Goal: Transaction & Acquisition: Purchase product/service

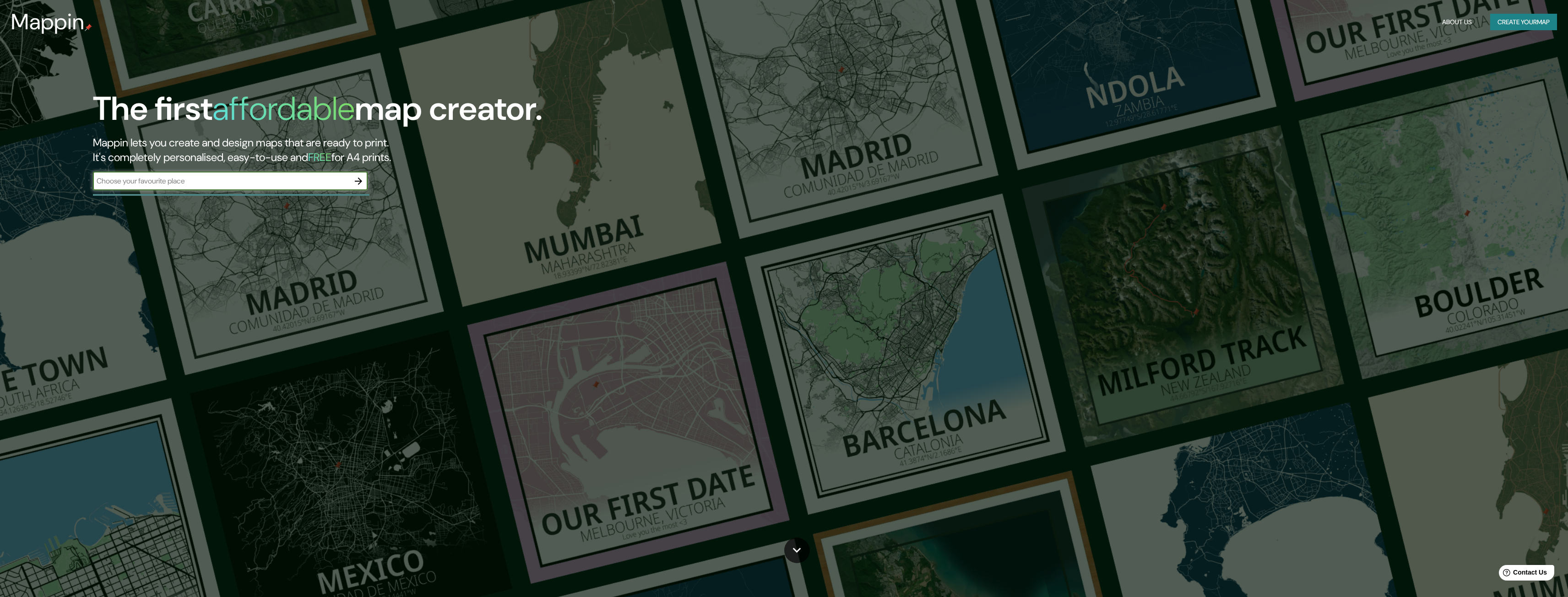
click at [302, 189] on div "​" at bounding box center [230, 181] width 274 height 18
type input "[GEOGRAPHIC_DATA]"
click at [355, 181] on icon "button" at bounding box center [358, 181] width 11 height 11
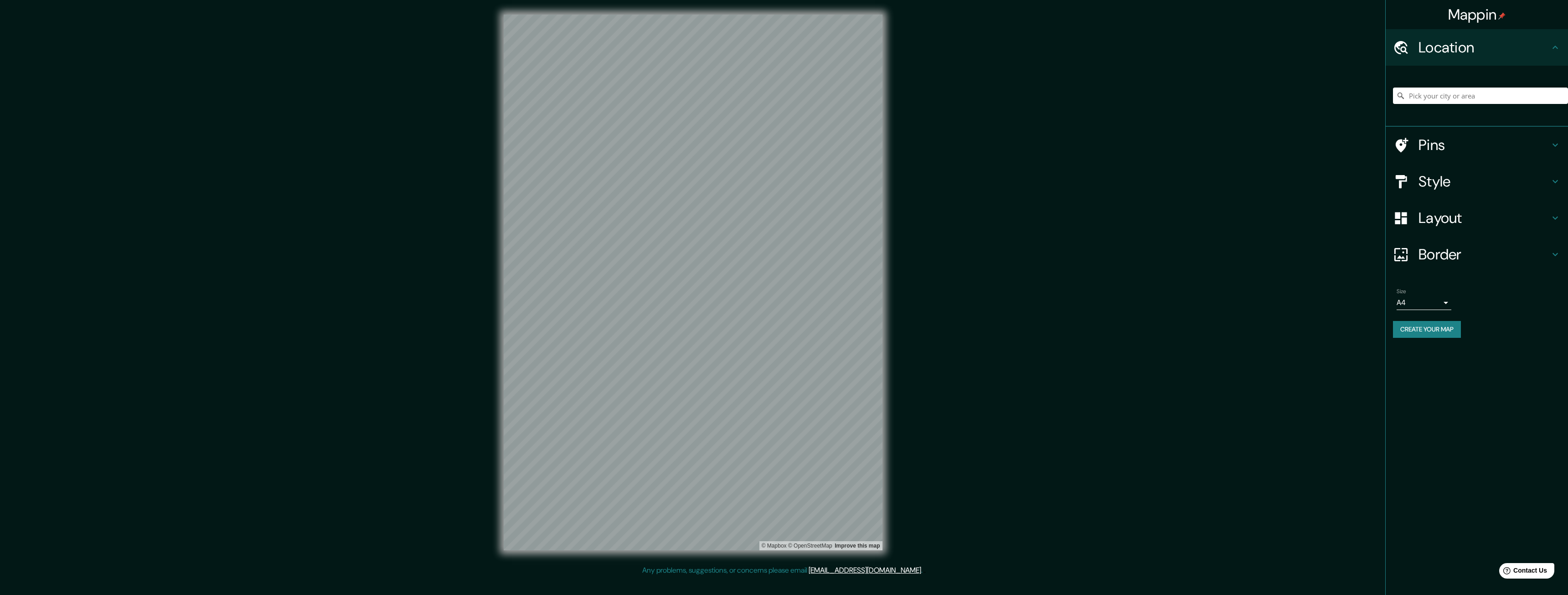
click at [1449, 86] on div at bounding box center [1480, 96] width 175 height 46
click at [1441, 58] on div "Location" at bounding box center [1477, 48] width 183 height 37
click at [1444, 49] on h4 "Location" at bounding box center [1484, 48] width 131 height 18
click at [1421, 97] on input "Pick your city or area" at bounding box center [1480, 96] width 175 height 16
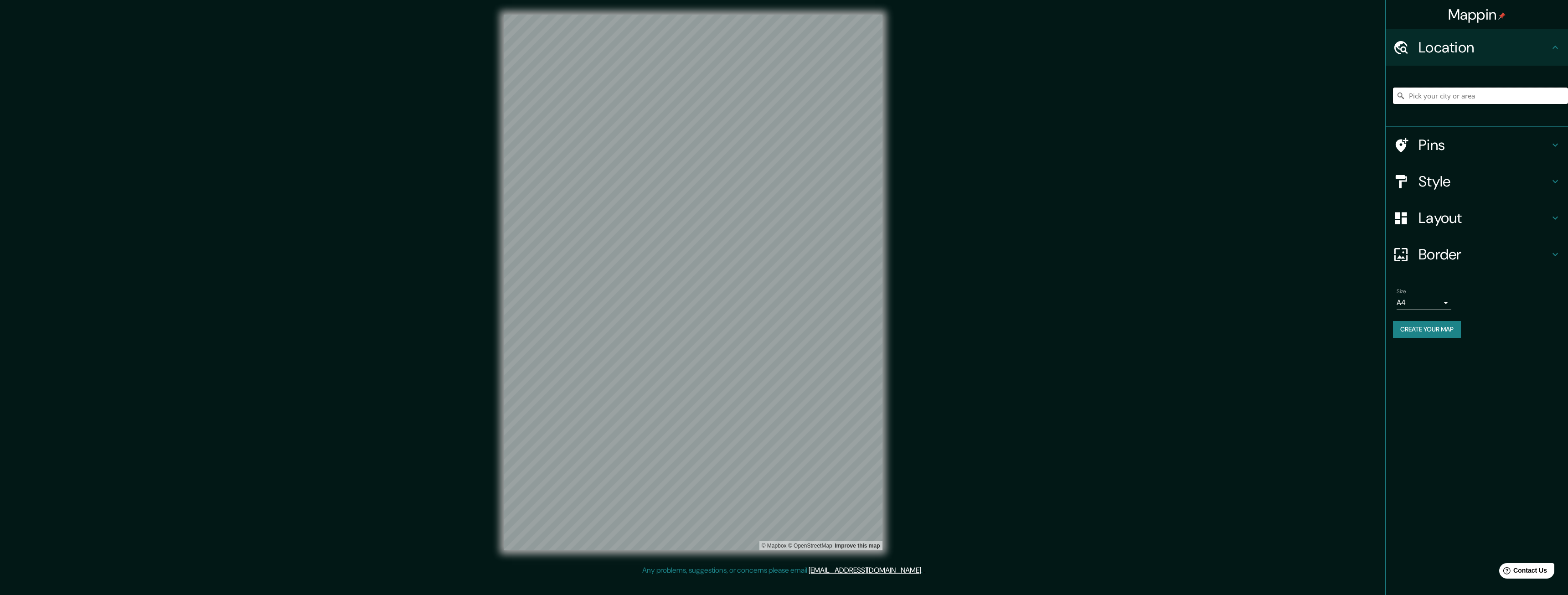
click at [1421, 97] on input "Pick your city or area" at bounding box center [1480, 96] width 175 height 16
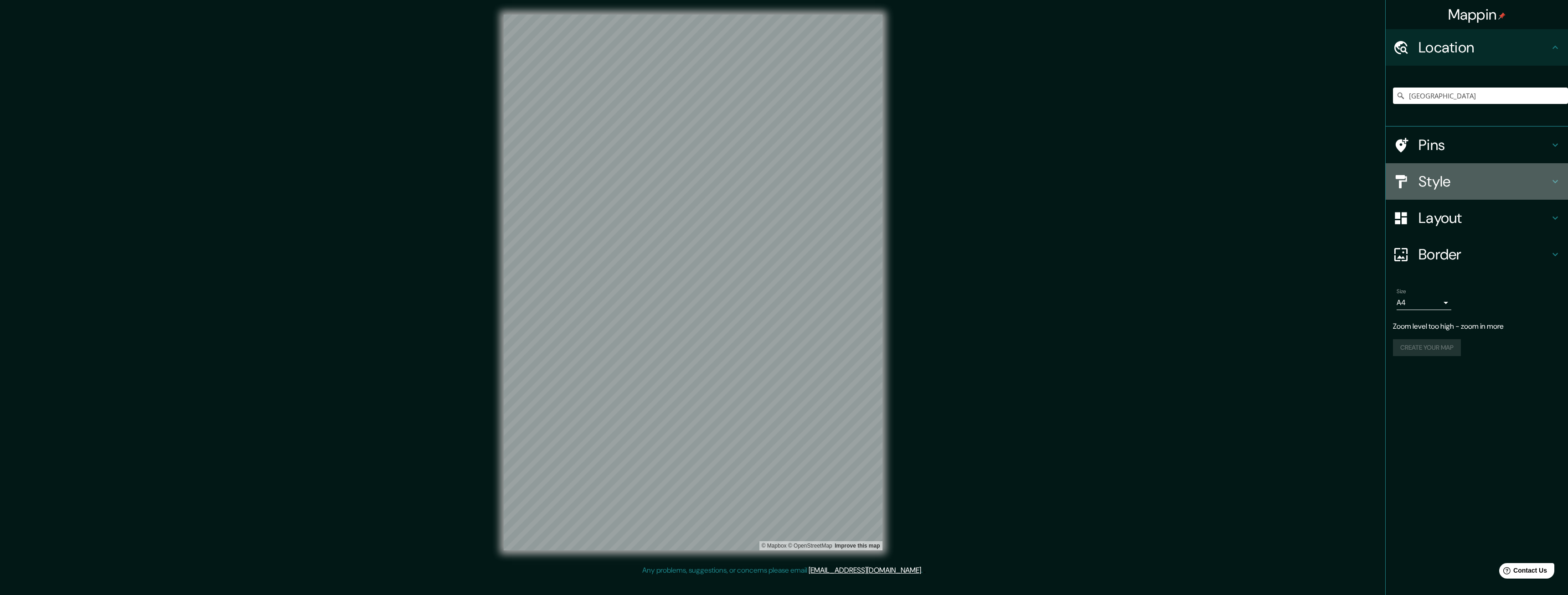
click at [1423, 178] on h4 "Style" at bounding box center [1484, 181] width 131 height 18
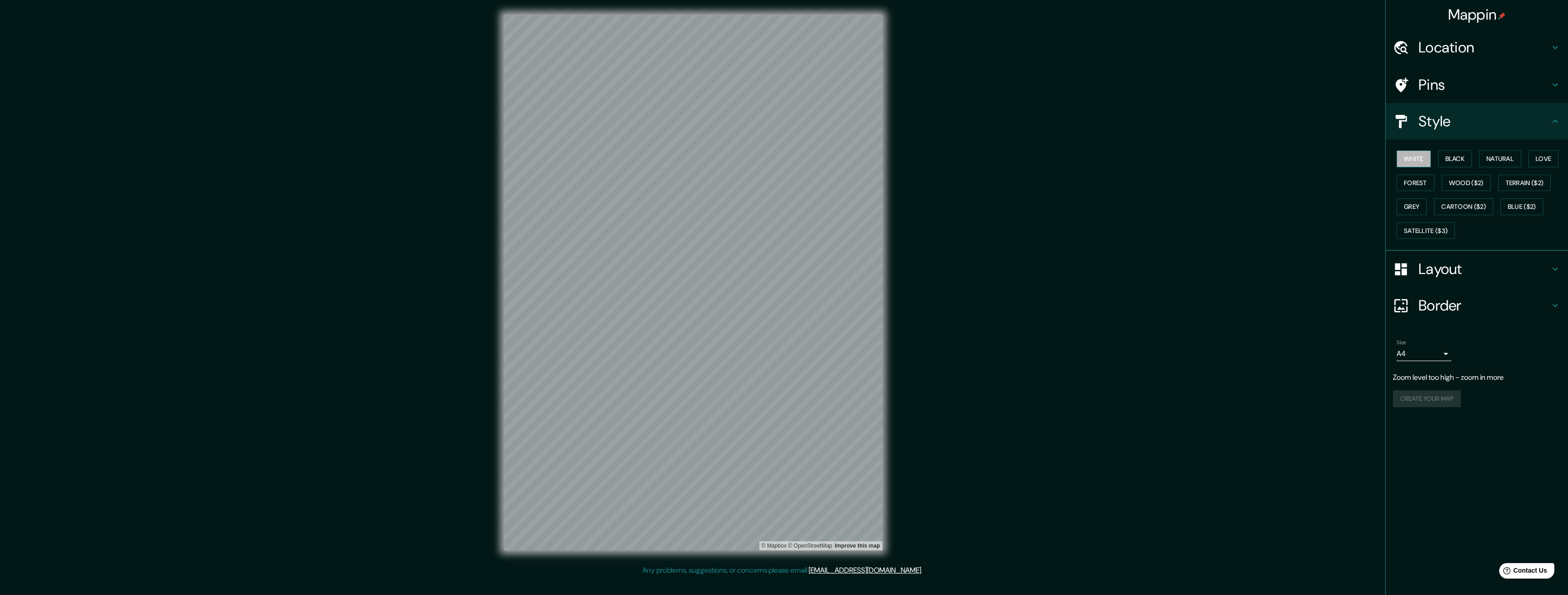
click at [1420, 157] on button "White" at bounding box center [1413, 159] width 34 height 17
click at [1458, 153] on button "Black" at bounding box center [1455, 159] width 34 height 17
click at [1413, 158] on button "White" at bounding box center [1413, 159] width 34 height 17
click at [1508, 157] on button "Natural" at bounding box center [1500, 159] width 42 height 17
click at [1551, 153] on button "Love" at bounding box center [1543, 159] width 30 height 17
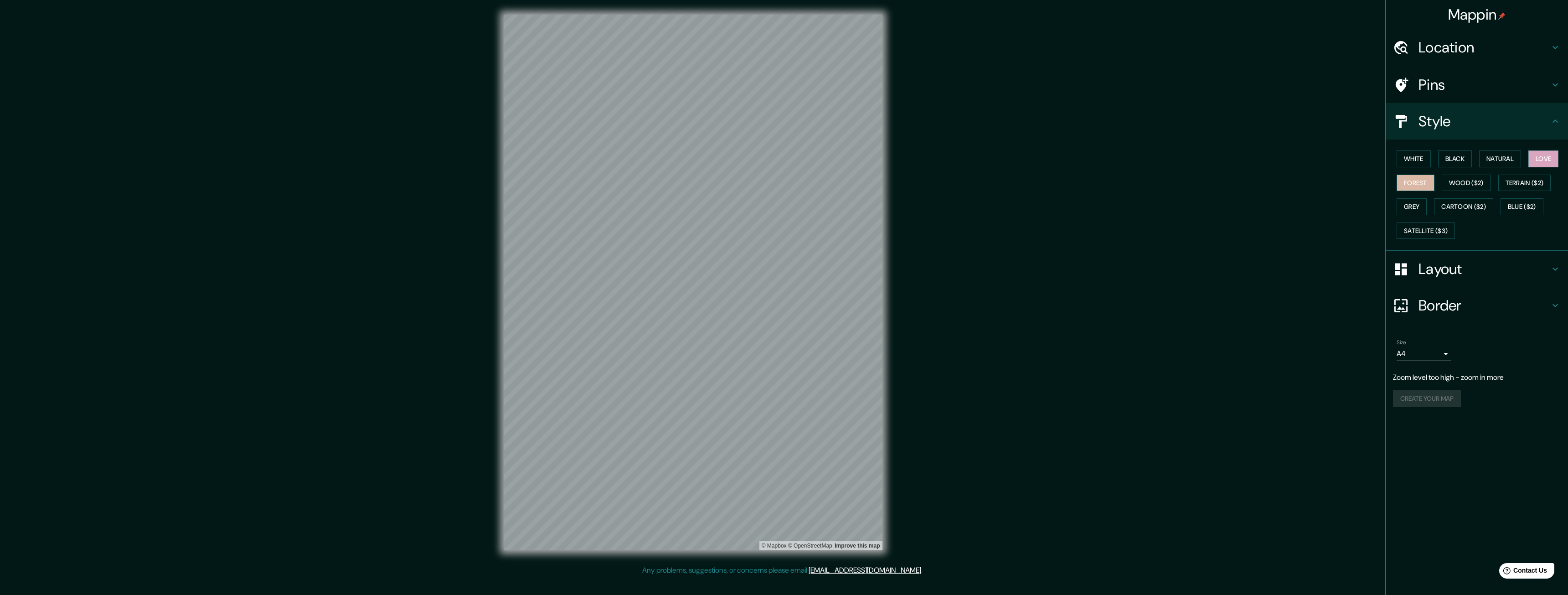
click at [1413, 180] on button "Forest" at bounding box center [1415, 183] width 38 height 17
click at [1458, 161] on button "Black" at bounding box center [1455, 159] width 34 height 17
click at [1412, 153] on button "White" at bounding box center [1413, 159] width 34 height 17
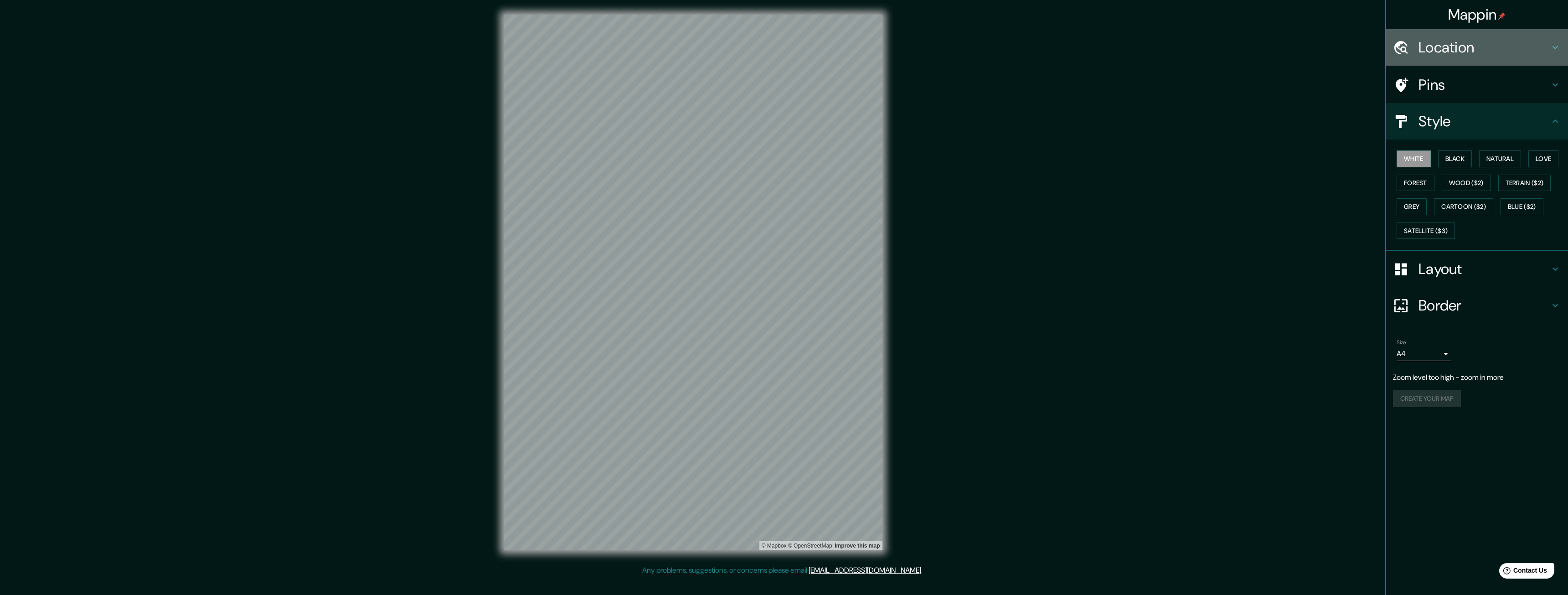
click at [1476, 46] on h4 "Location" at bounding box center [1484, 48] width 131 height 18
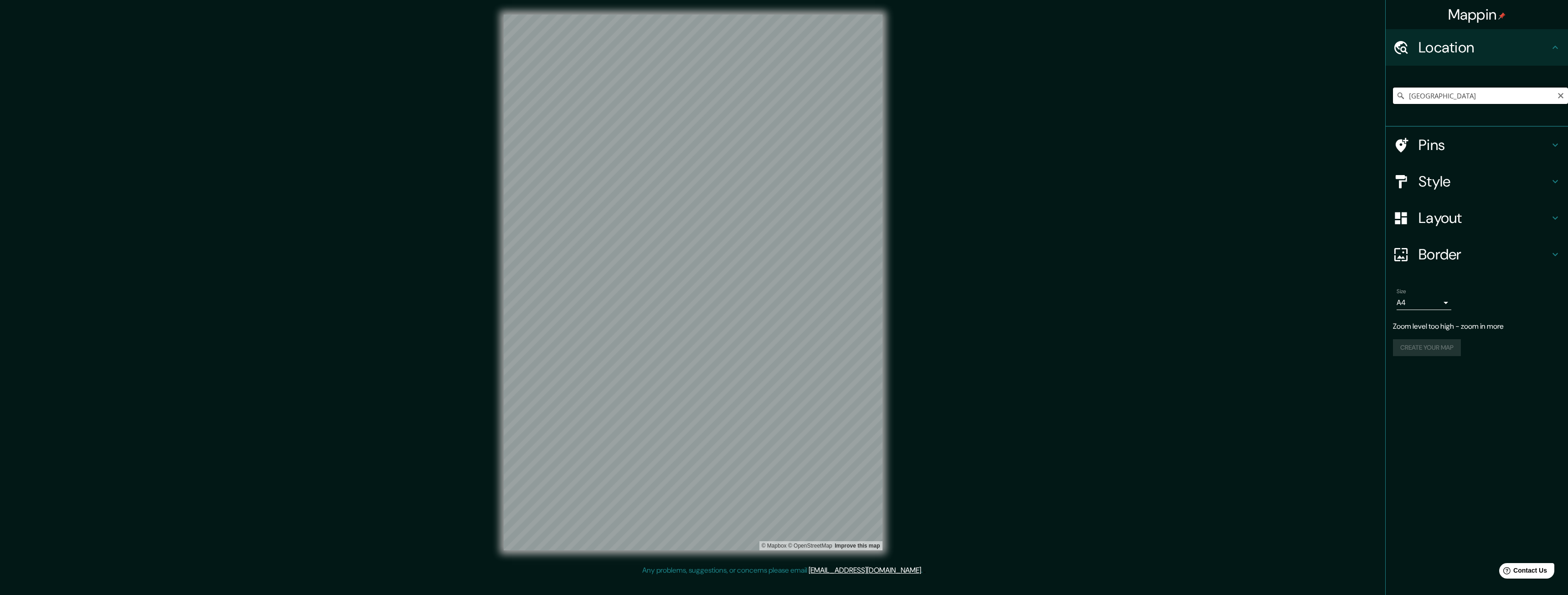
click at [1448, 92] on input "[GEOGRAPHIC_DATA]" at bounding box center [1480, 96] width 175 height 16
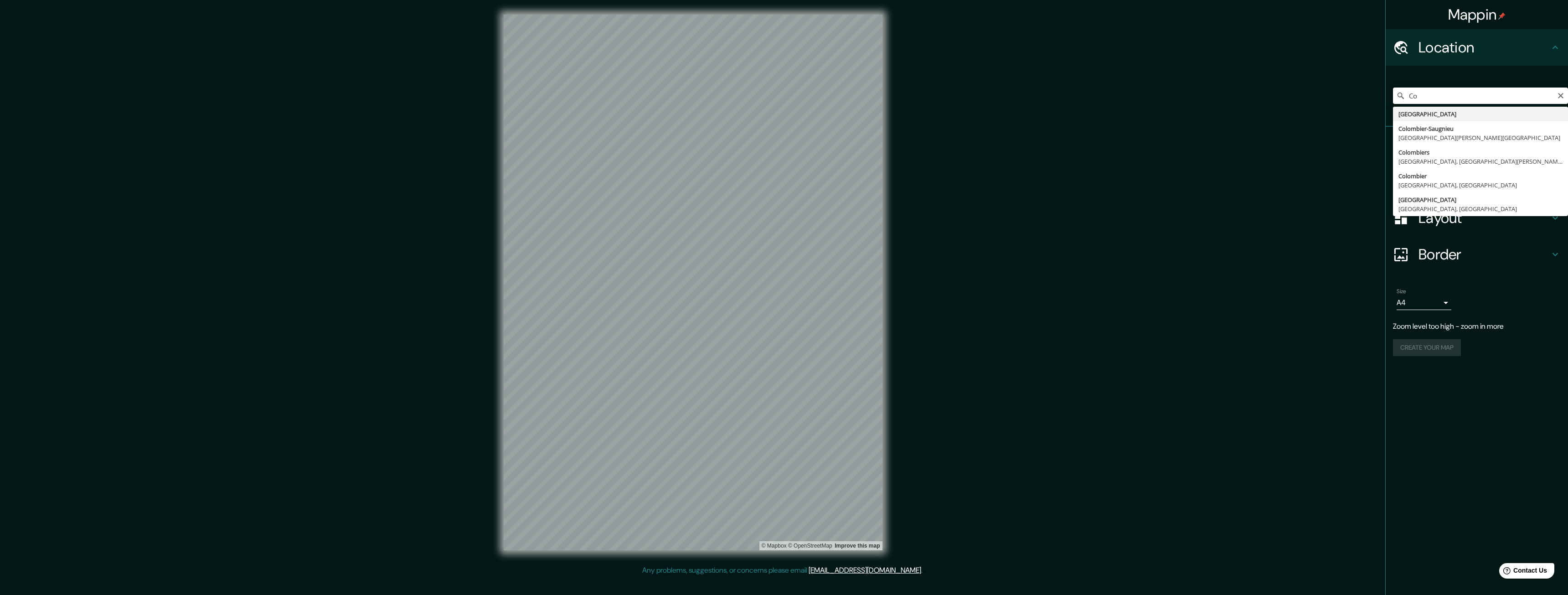
type input "C"
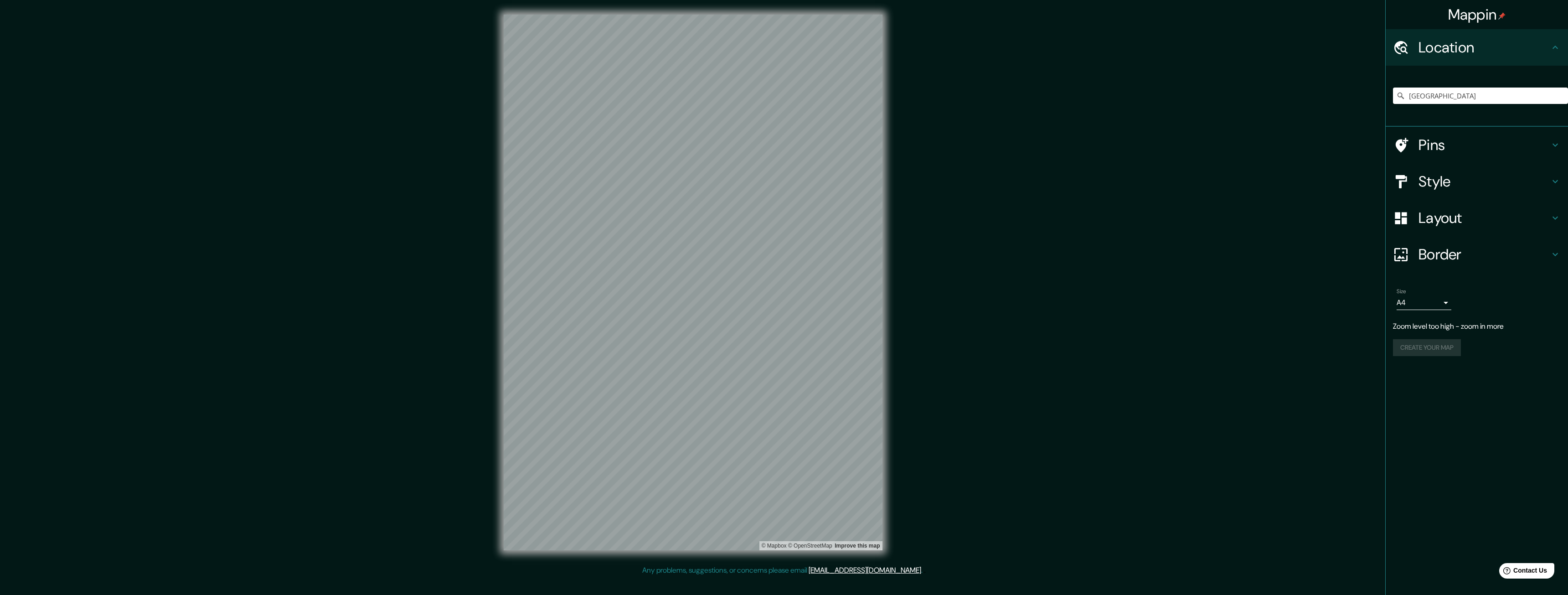
click at [1410, 144] on div at bounding box center [1405, 145] width 26 height 16
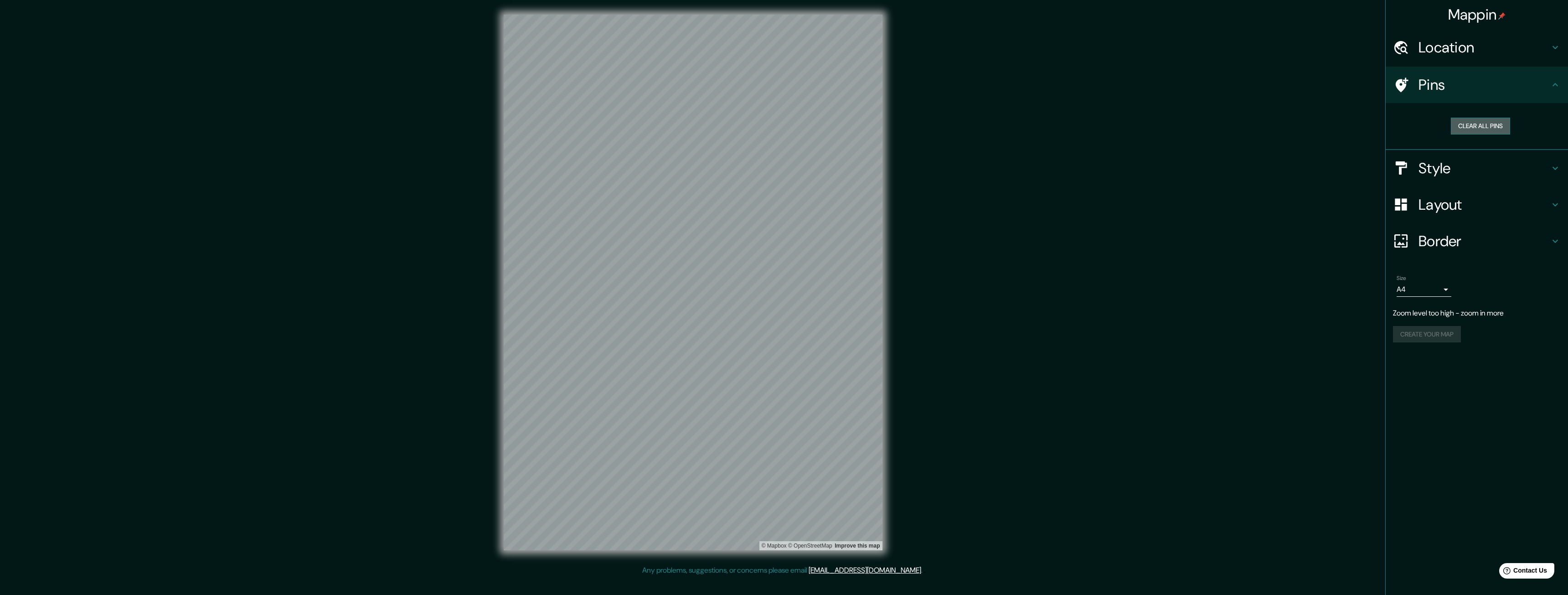
click at [1473, 123] on button "Clear all pins" at bounding box center [1480, 126] width 59 height 17
click at [1465, 203] on h4 "Layout" at bounding box center [1484, 205] width 131 height 18
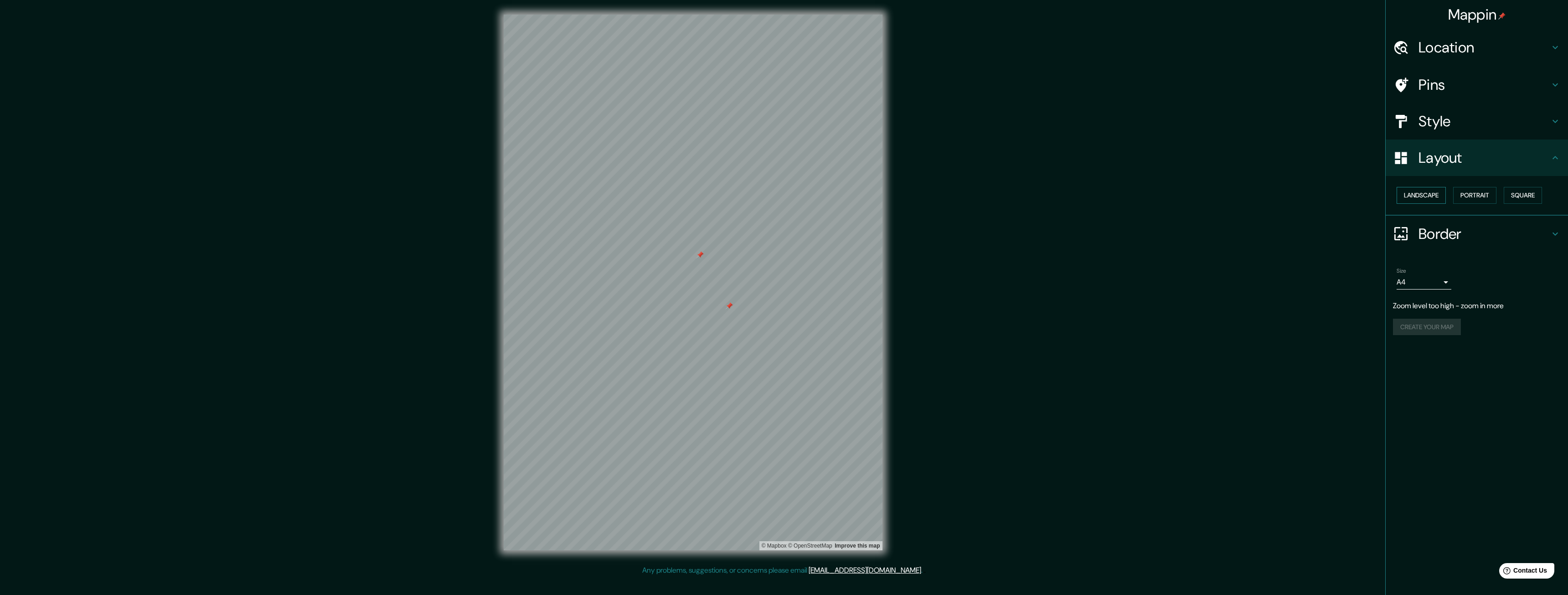
click at [1429, 196] on button "Landscape" at bounding box center [1421, 195] width 49 height 17
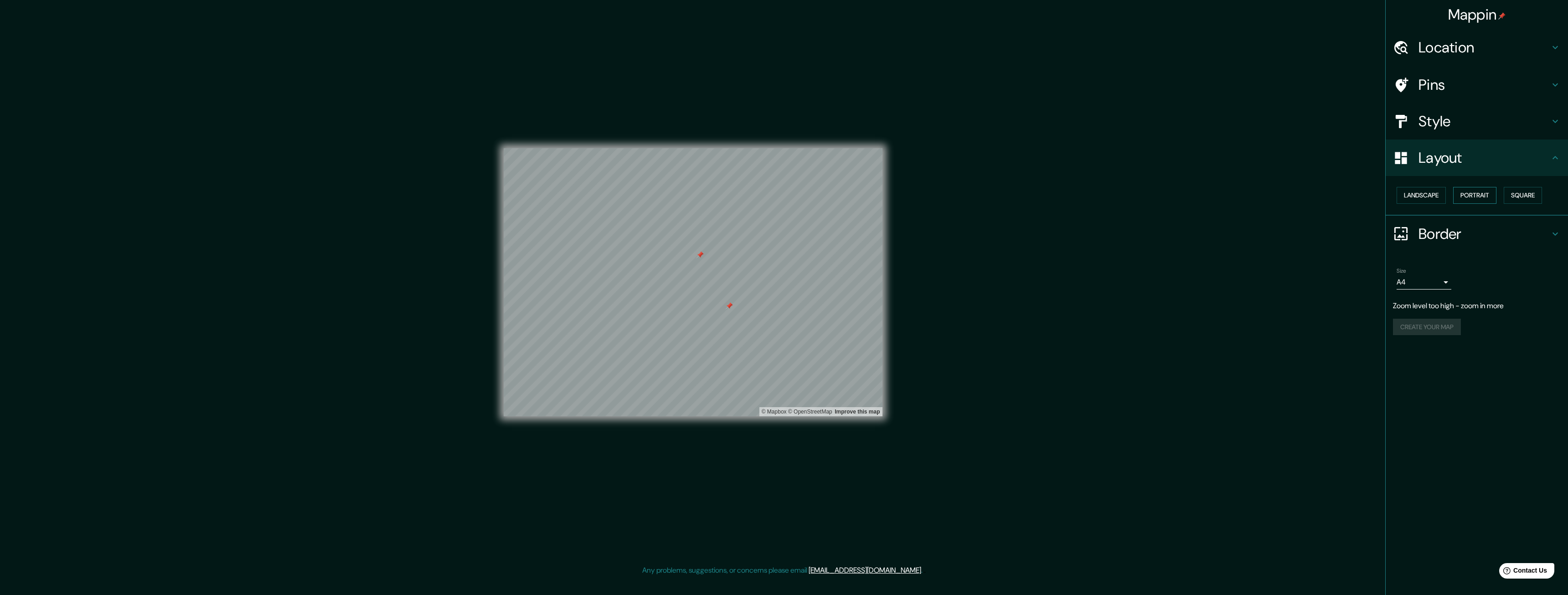
click at [1464, 199] on button "Portrait" at bounding box center [1474, 195] width 43 height 17
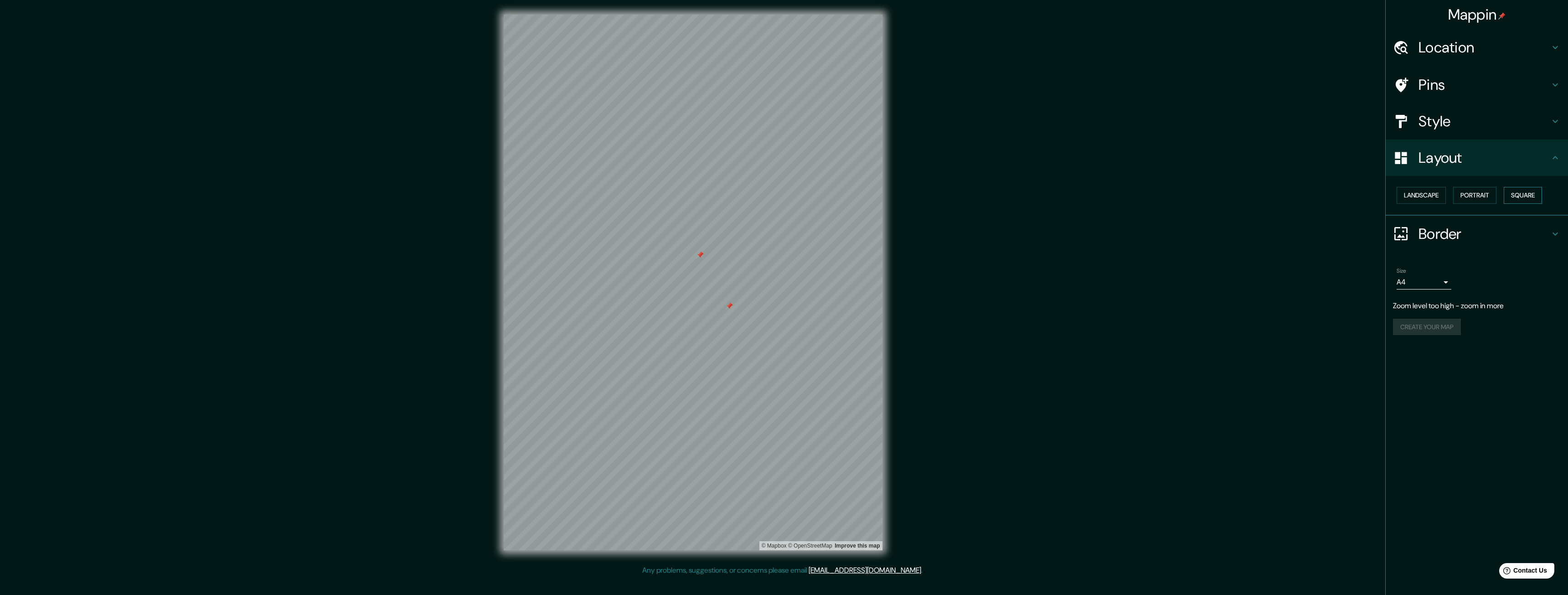
click at [1531, 187] on button "Square" at bounding box center [1522, 195] width 38 height 17
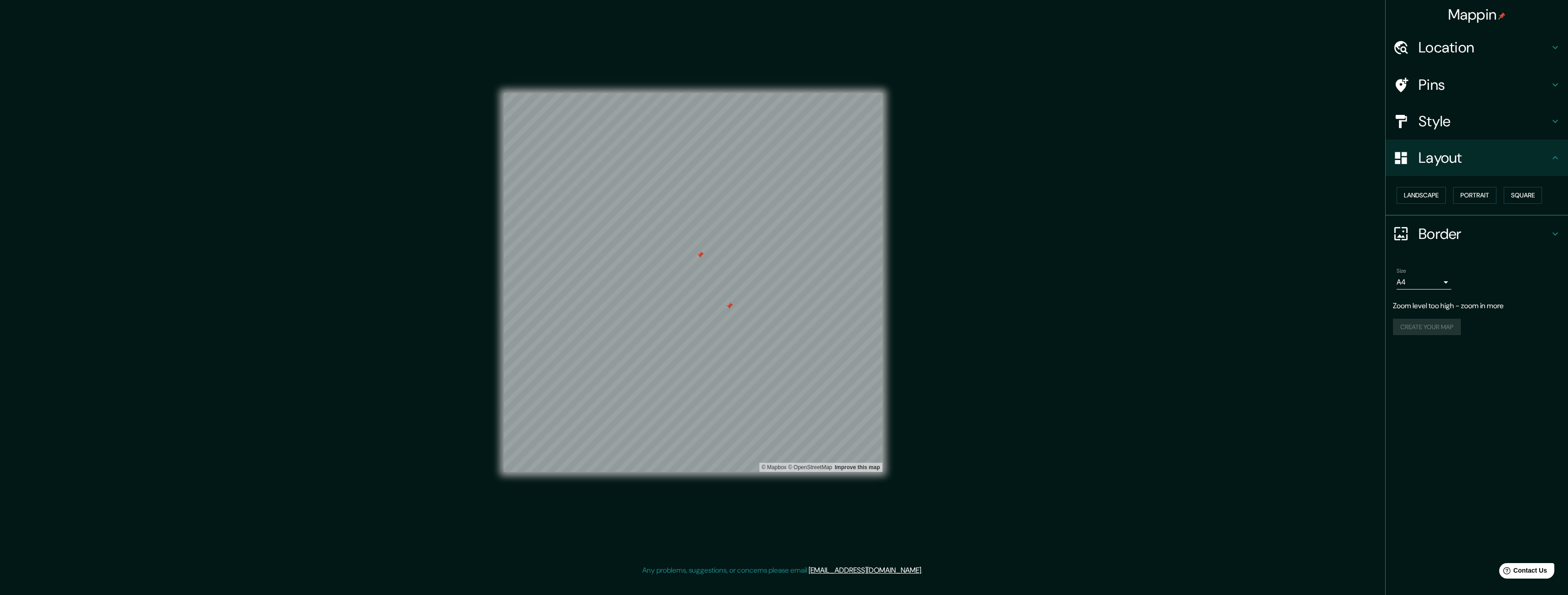
click at [1438, 230] on h4 "Border" at bounding box center [1484, 234] width 131 height 18
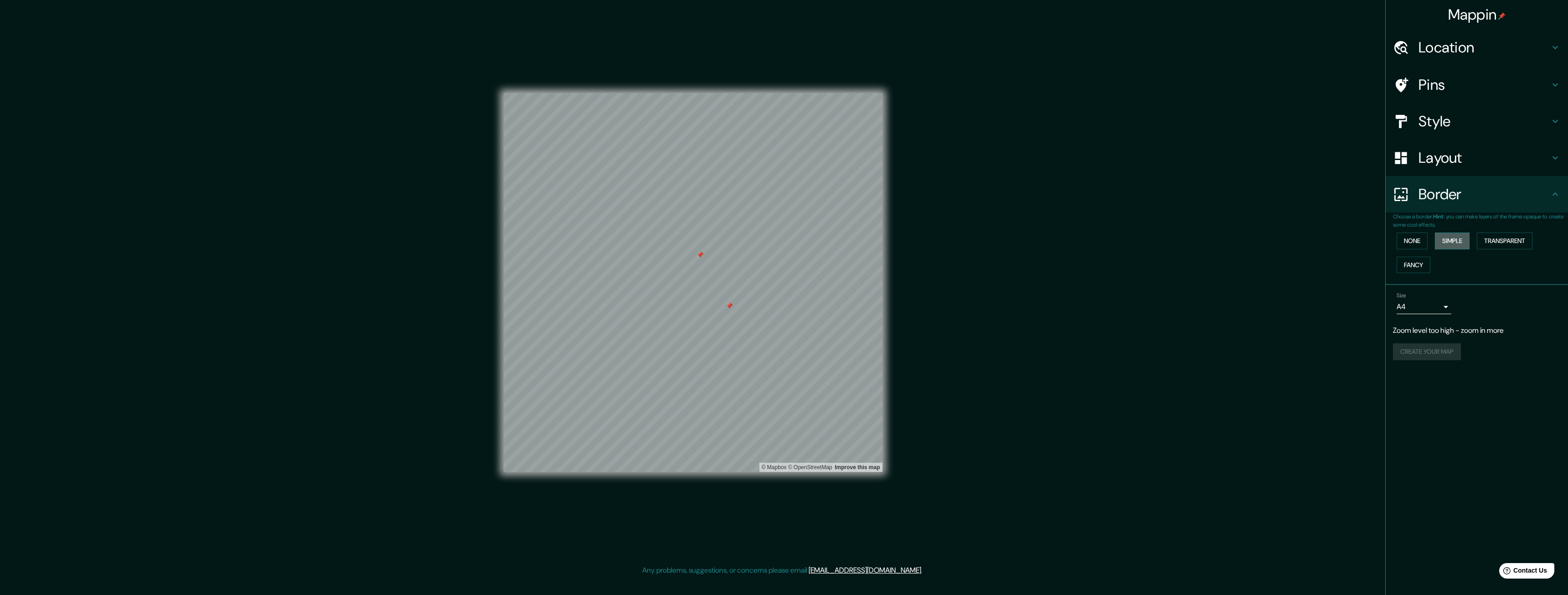
click at [1462, 237] on button "Simple" at bounding box center [1452, 241] width 35 height 17
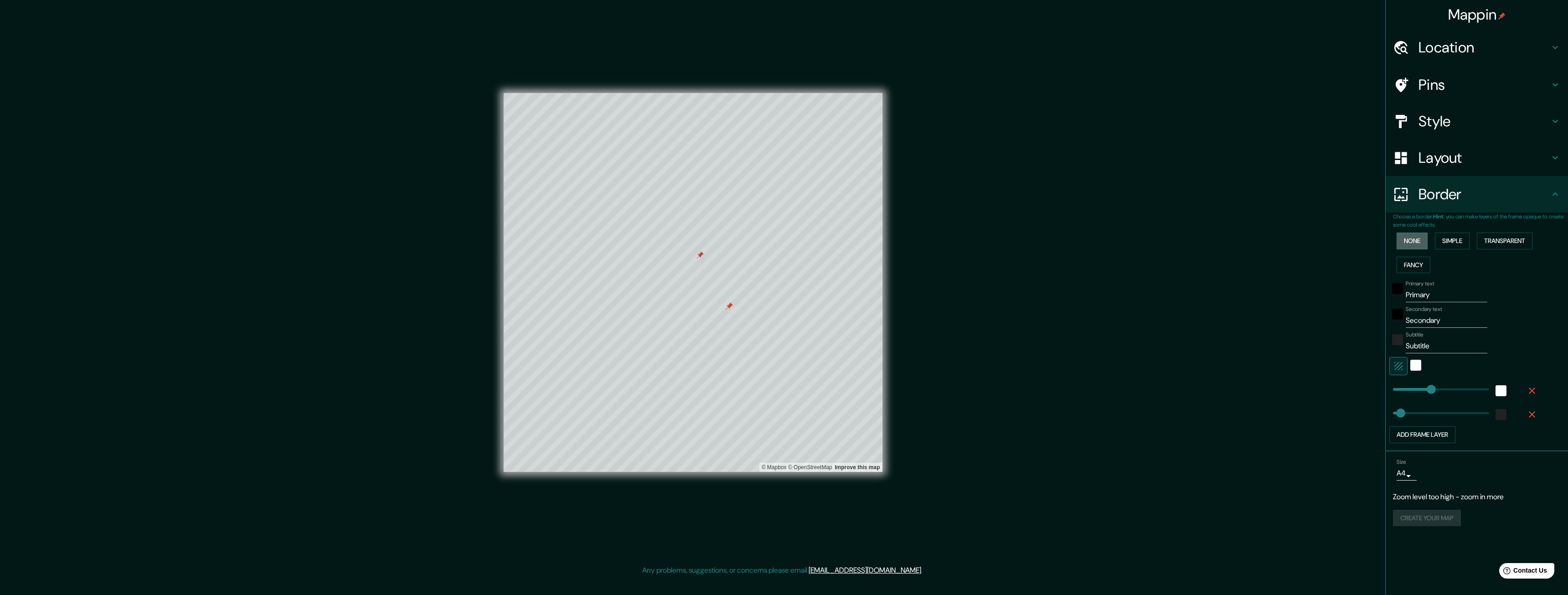
click at [1416, 238] on button "None" at bounding box center [1412, 241] width 31 height 17
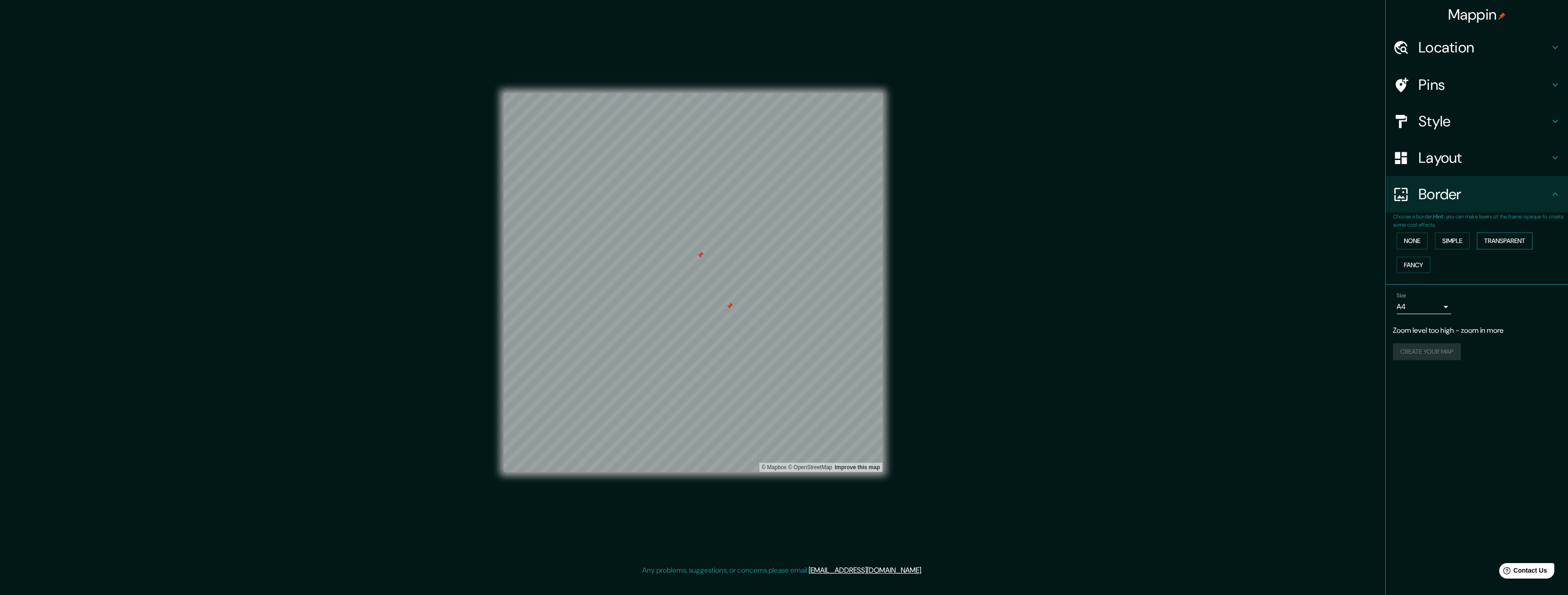
click at [1497, 241] on button "Transparent" at bounding box center [1504, 241] width 55 height 17
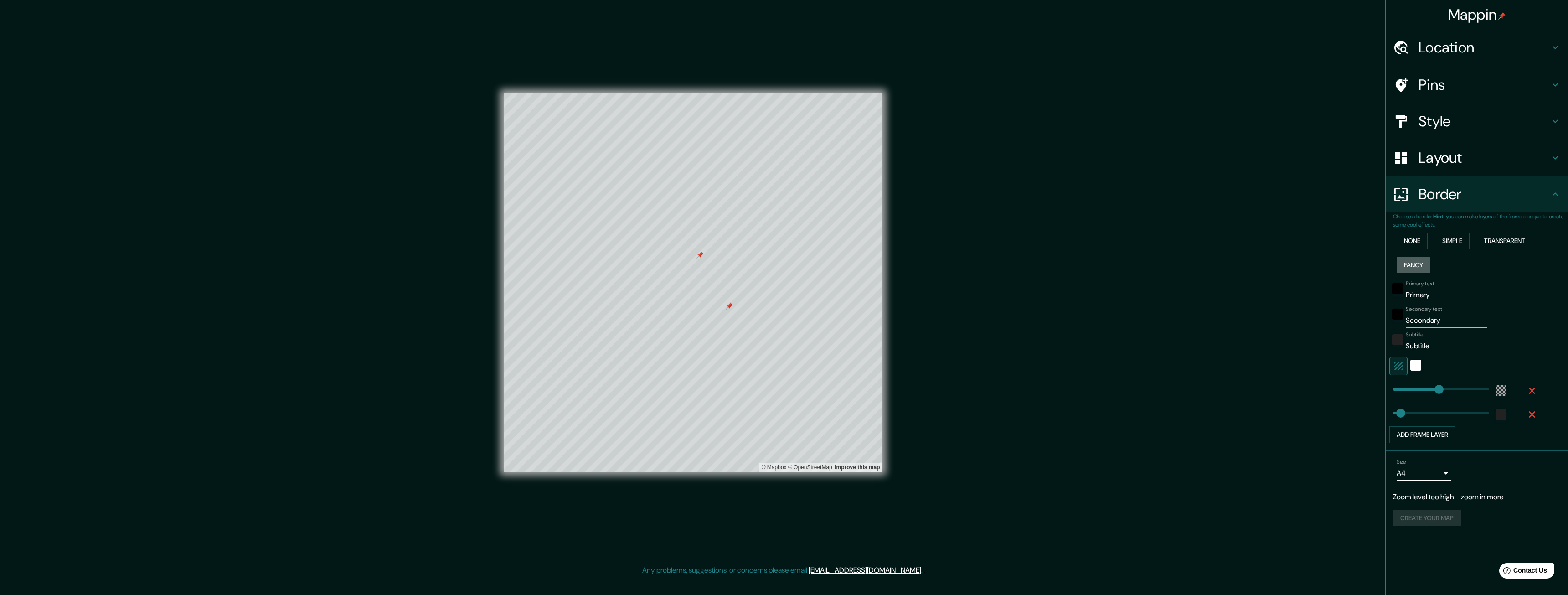
click at [1416, 264] on button "Fancy" at bounding box center [1413, 266] width 33 height 17
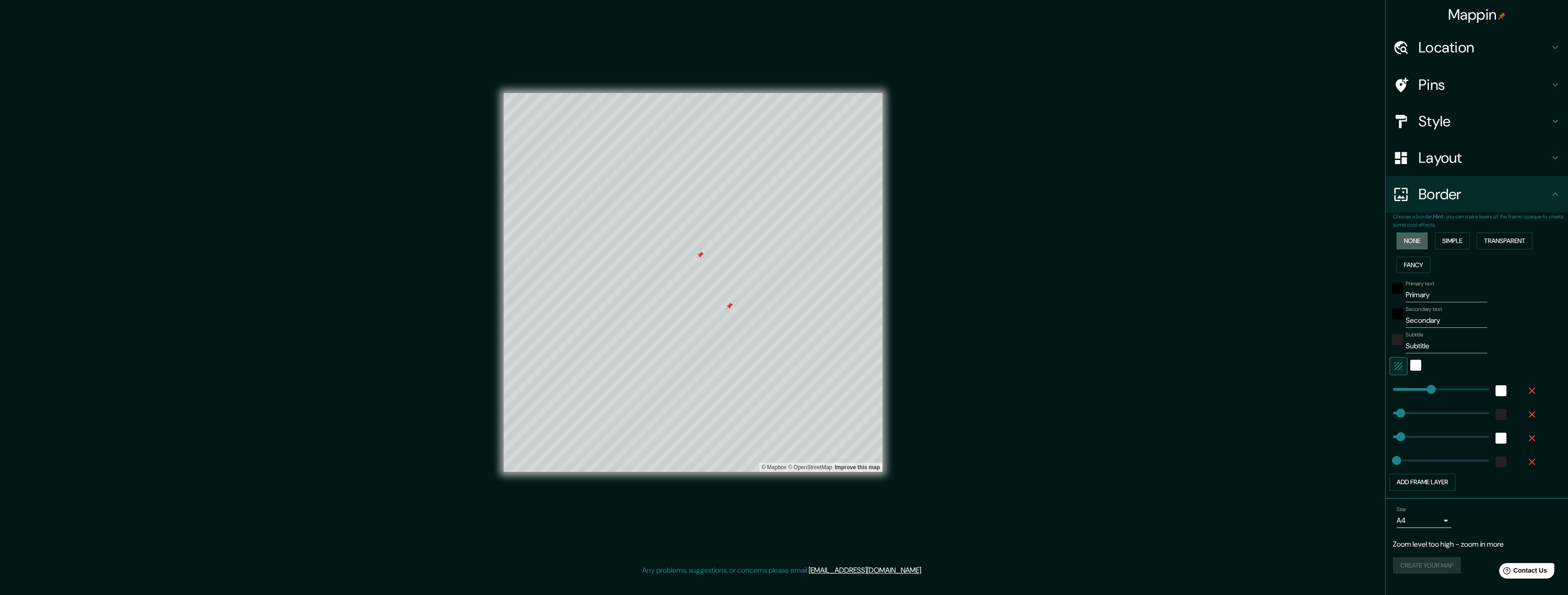
click at [1420, 242] on button "None" at bounding box center [1412, 241] width 31 height 17
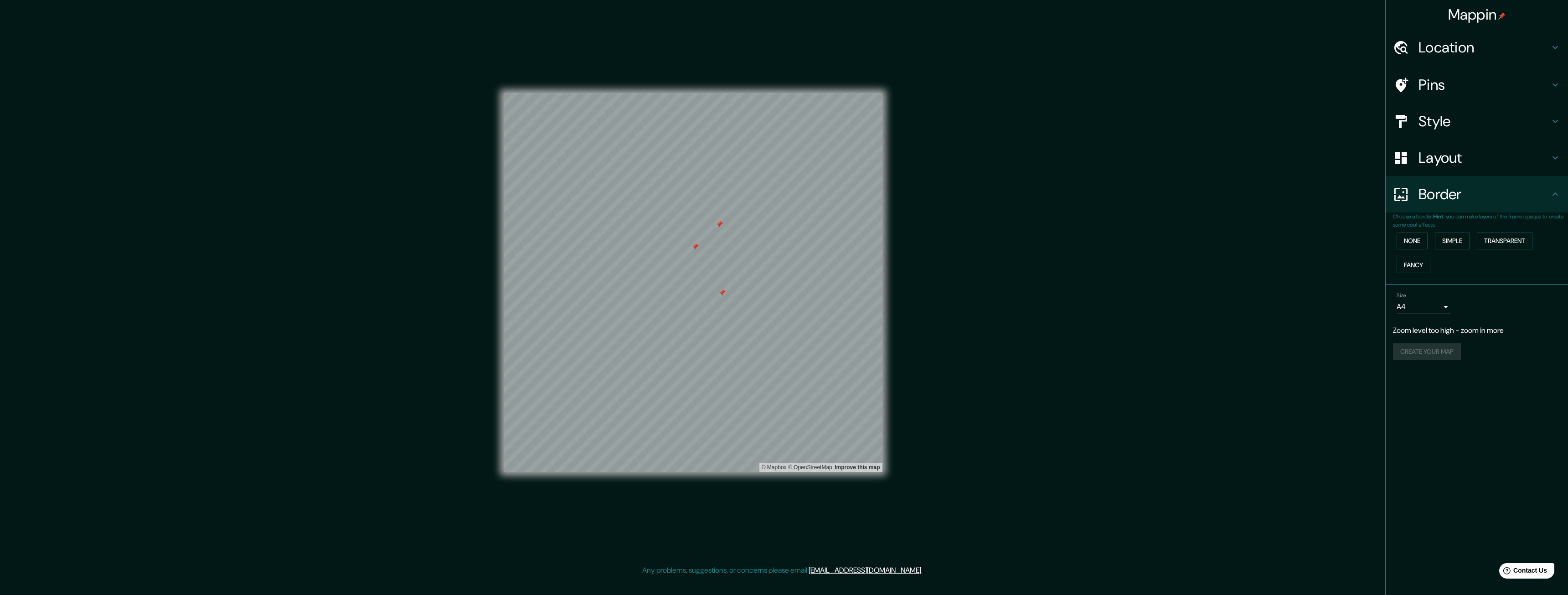
click at [1465, 44] on h4 "Location" at bounding box center [1484, 48] width 131 height 18
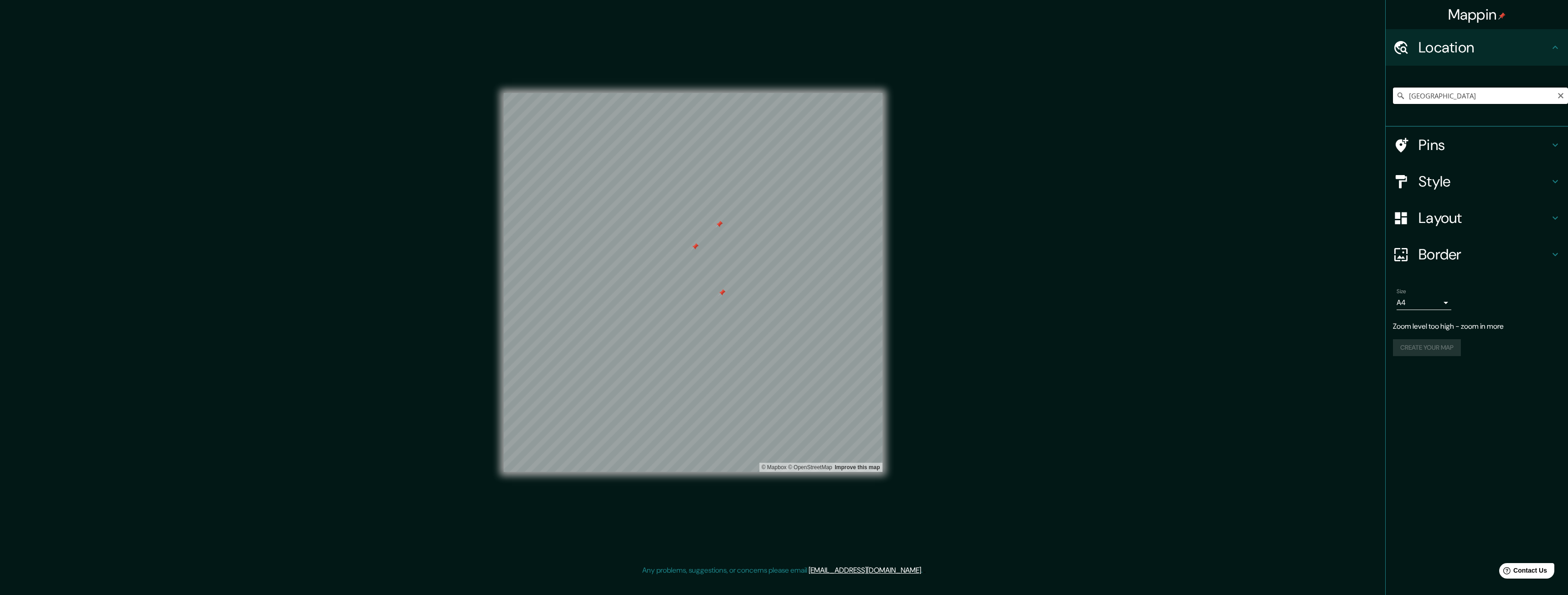
click at [1449, 96] on input "[GEOGRAPHIC_DATA]" at bounding box center [1480, 96] width 175 height 16
click at [1564, 96] on input "[GEOGRAPHIC_DATA]" at bounding box center [1480, 96] width 175 height 16
click at [1466, 47] on h4 "Location" at bounding box center [1484, 48] width 131 height 18
click at [1450, 97] on input "[GEOGRAPHIC_DATA]" at bounding box center [1480, 96] width 175 height 16
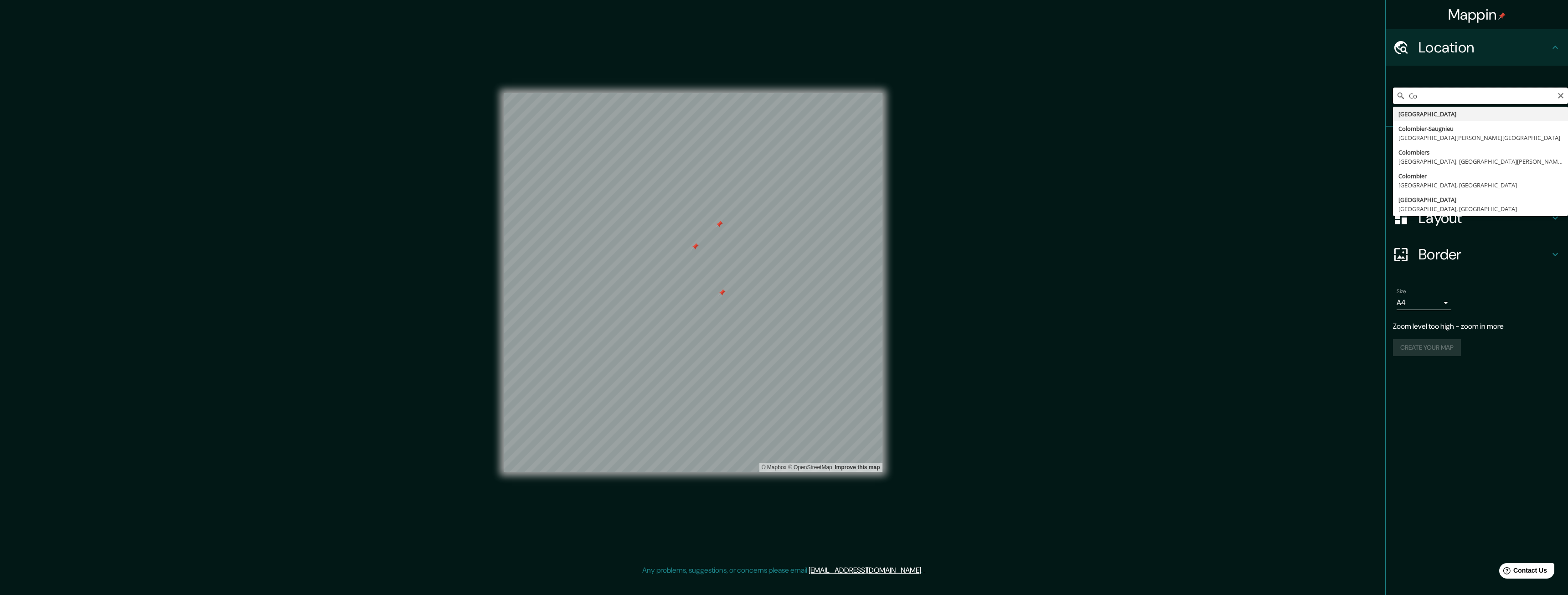
type input "C"
type input "[GEOGRAPHIC_DATA], [GEOGRAPHIC_DATA], [GEOGRAPHIC_DATA]"
